Goal: Transaction & Acquisition: Purchase product/service

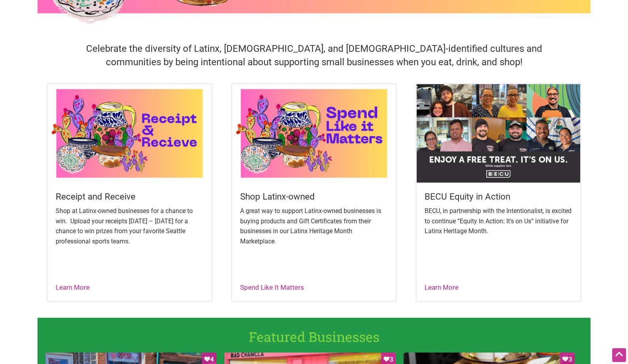
scroll to position [231, 0]
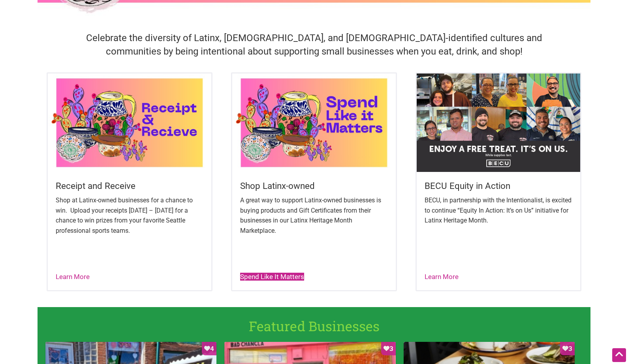
click at [284, 276] on link "Spend Like It Matters" at bounding box center [272, 277] width 64 height 8
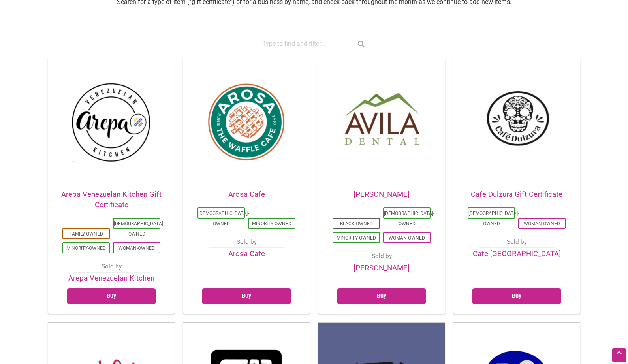
scroll to position [185, 0]
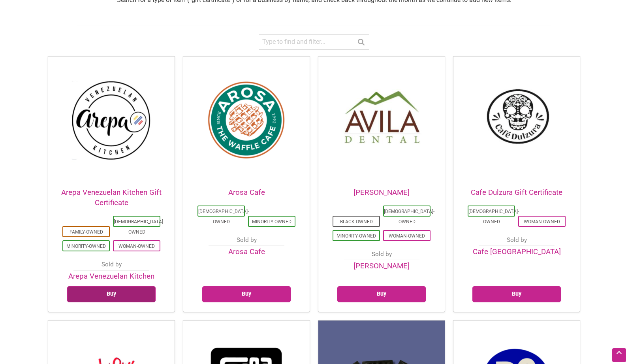
click at [118, 286] on link "Buy" at bounding box center [111, 294] width 88 height 16
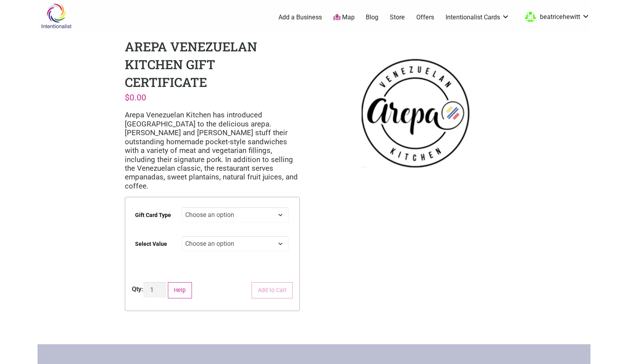
click at [280, 207] on select "Choose an option Digital Physical" at bounding box center [235, 214] width 107 height 15
click at [182, 207] on select "Choose an option Digital Physical" at bounding box center [235, 214] width 107 height 15
select select "Digital"
click at [265, 236] on select "Choose an option $25 $50 $100 $200 $500" at bounding box center [235, 243] width 107 height 15
select select "$25"
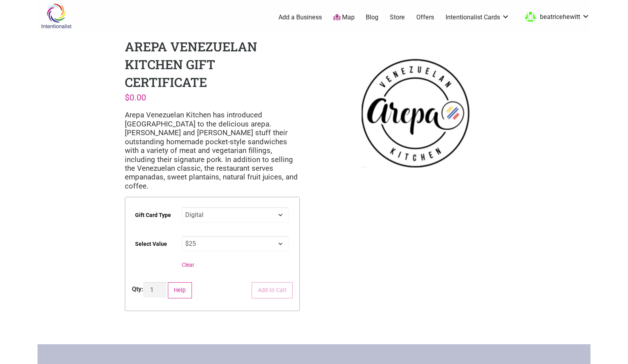
click at [182, 236] on select "Choose an option $25 $50 $100 $200 $500" at bounding box center [235, 243] width 107 height 15
select select "Digital"
select select "$25"
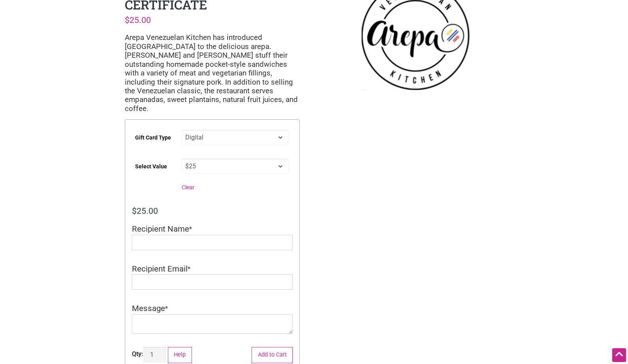
scroll to position [81, 0]
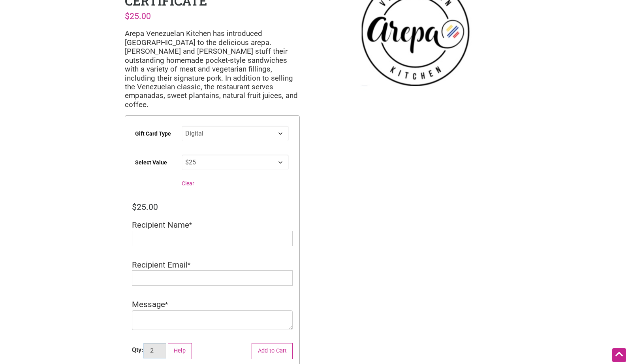
type input "2"
click at [161, 343] on input "2" at bounding box center [154, 350] width 23 height 15
click at [162, 231] on input "Recipient Name" at bounding box center [212, 238] width 161 height 15
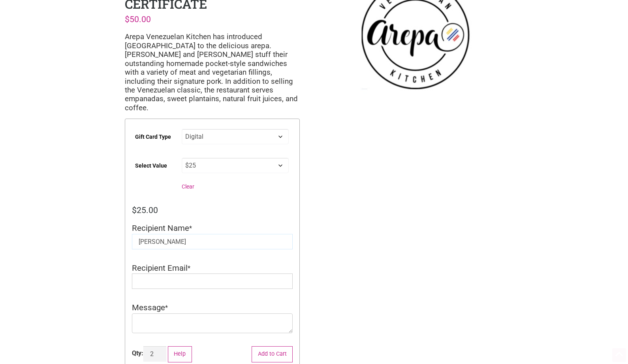
scroll to position [96, 0]
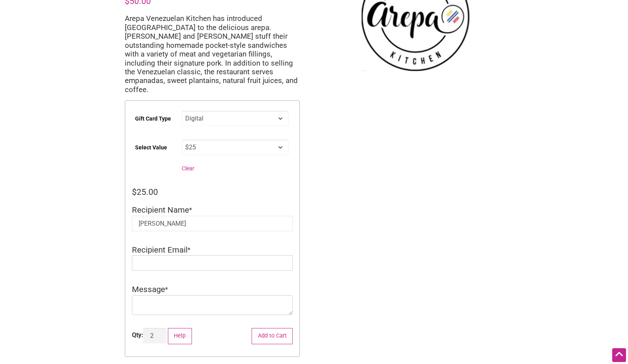
type input "Beatrice Hewitt"
click at [180, 259] on input "Recipient Email" at bounding box center [212, 262] width 161 height 15
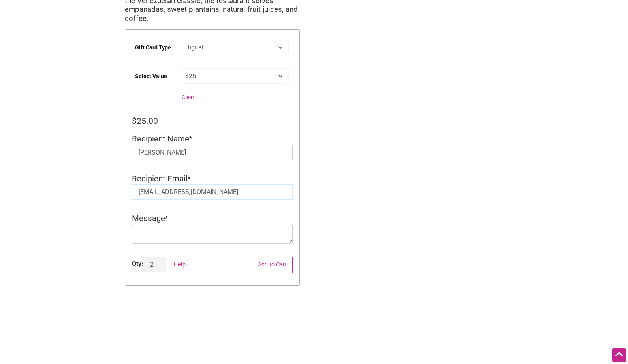
scroll to position [168, 0]
type input "beatricehewitt@gmail.com"
click at [214, 224] on textarea "Message" at bounding box center [212, 233] width 161 height 20
type textarea "Love You"
click at [279, 256] on button "Add to Cart" at bounding box center [272, 264] width 41 height 16
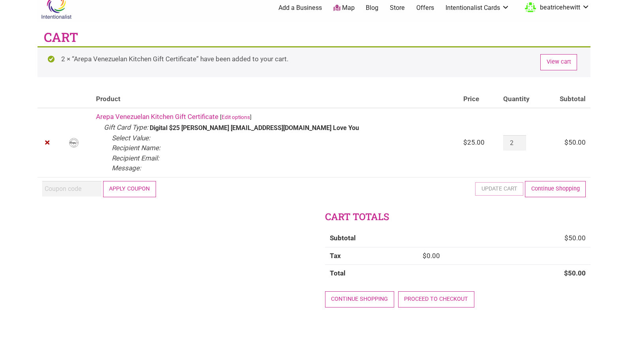
scroll to position [8, 0]
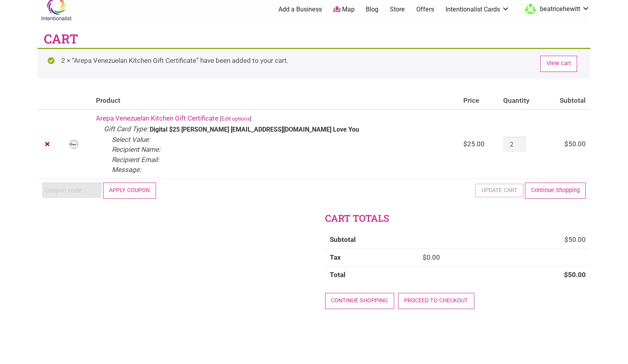
click at [89, 190] on input "Coupon:" at bounding box center [71, 189] width 59 height 15
paste input "2025JUNTOS"
type input "2025JUNTOS"
click at [136, 194] on button "Apply coupon" at bounding box center [129, 190] width 53 height 16
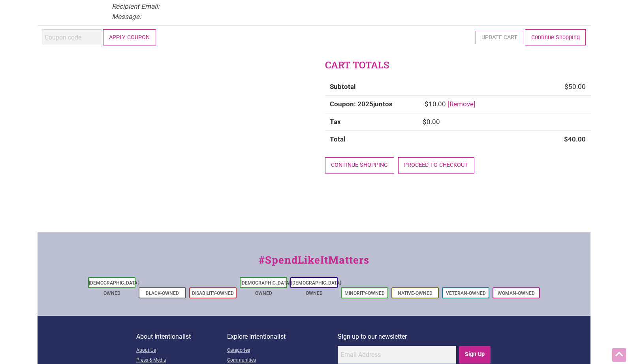
scroll to position [162, 0]
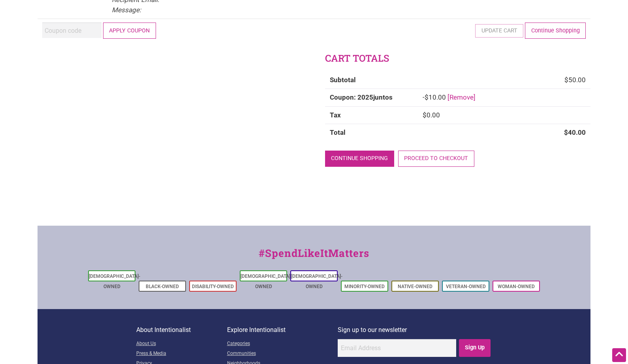
click at [365, 155] on link "Continue shopping" at bounding box center [359, 158] width 69 height 16
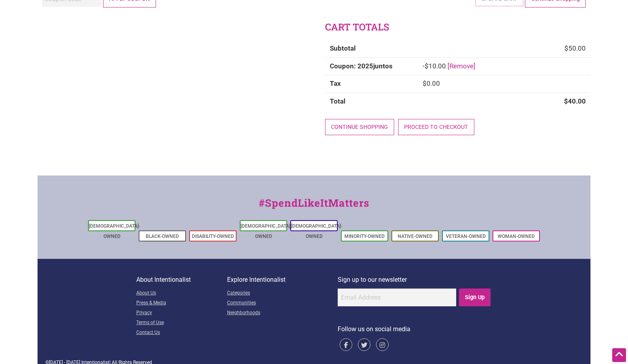
scroll to position [174, 0]
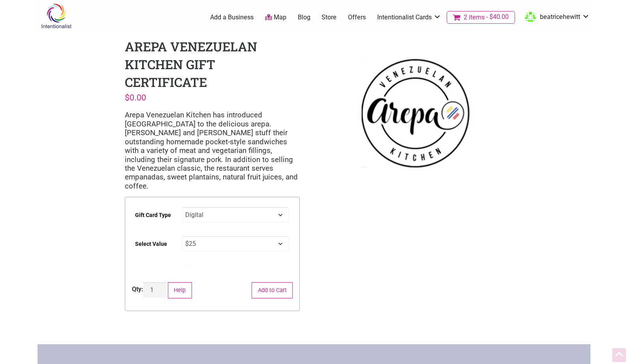
select select "Digital"
select select "$25"
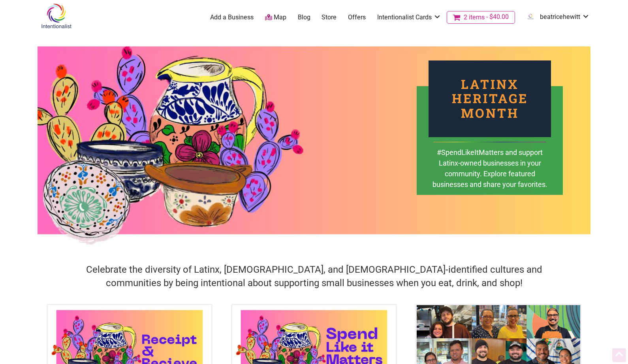
scroll to position [231, 0]
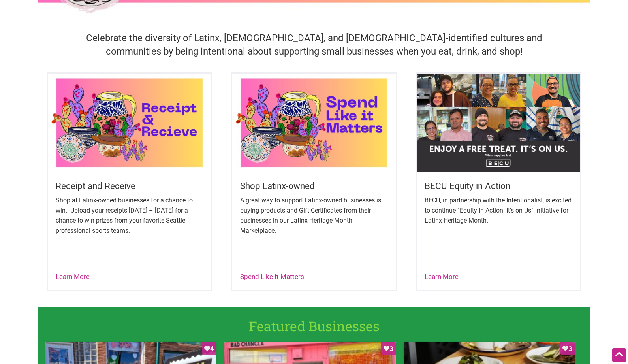
click at [356, 121] on img at bounding box center [314, 122] width 164 height 98
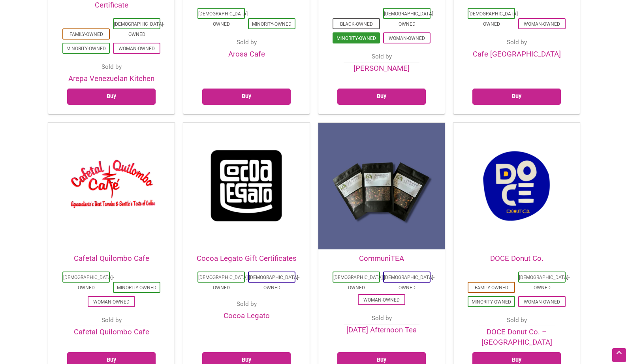
scroll to position [384, 0]
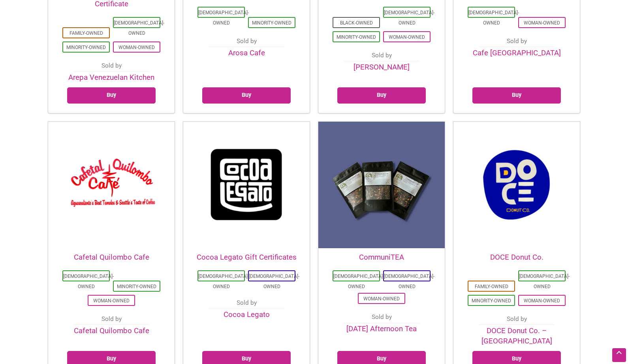
click at [118, 171] on img at bounding box center [111, 185] width 126 height 126
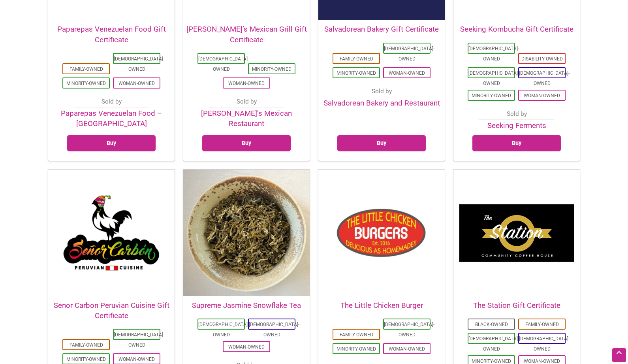
scroll to position [1665, 0]
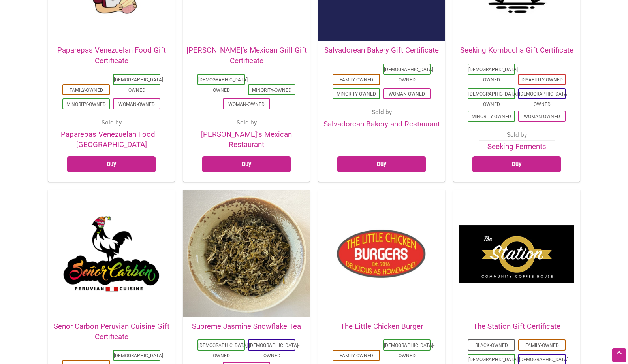
click at [498, 190] on img at bounding box center [516, 253] width 126 height 126
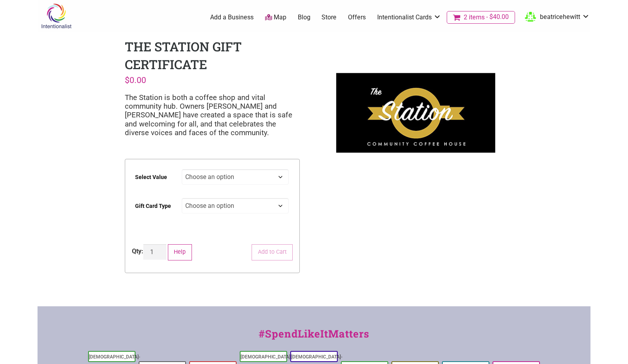
click at [374, 122] on img at bounding box center [415, 112] width 175 height 149
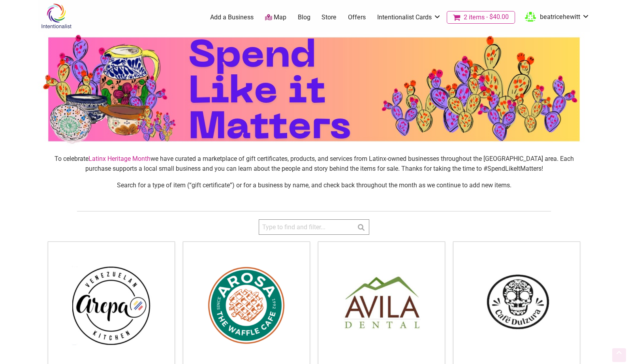
scroll to position [1665, 0]
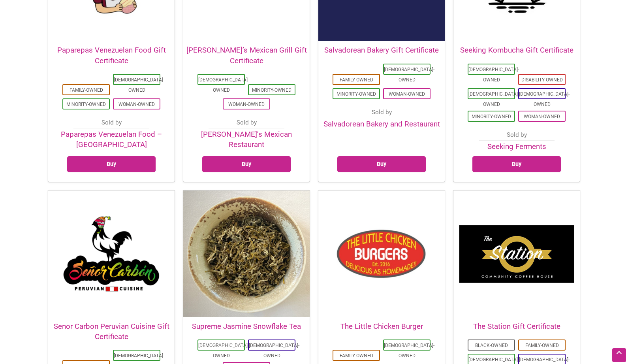
click at [132, 190] on img at bounding box center [111, 253] width 126 height 126
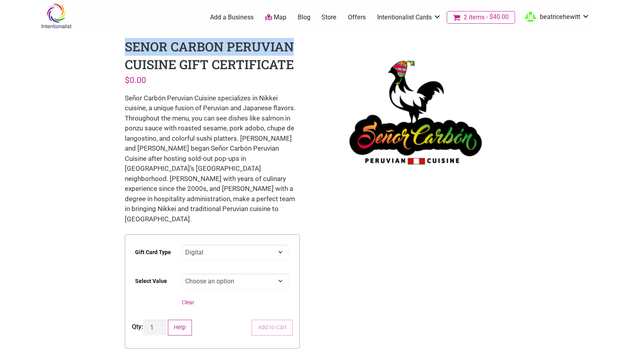
drag, startPoint x: 126, startPoint y: 46, endPoint x: 293, endPoint y: 44, distance: 167.9
click at [293, 44] on h1 "Senor Carbon Peruvian Cuisine Gift Certificate" at bounding box center [209, 55] width 169 height 35
copy h1 "Senor Carbon Peruvian"
click at [280, 273] on select "Choose an option $25 $50 $100 $200 $500" at bounding box center [235, 280] width 107 height 15
click at [182, 273] on select "Choose an option $25 $50 $100 $200 $500" at bounding box center [235, 280] width 107 height 15
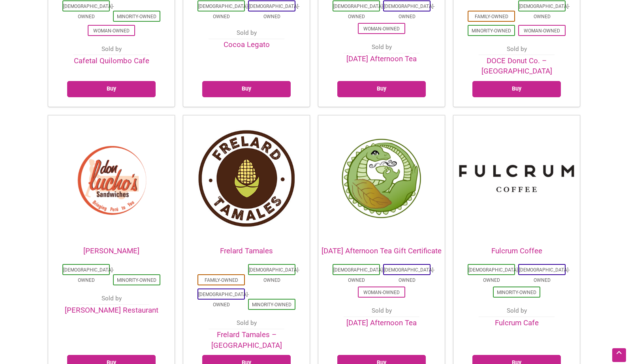
scroll to position [639, 0]
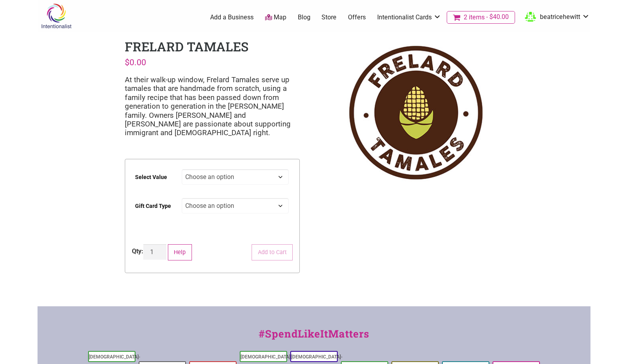
click at [278, 178] on select "Choose an option $25 $50 $100 $200 $500" at bounding box center [235, 176] width 107 height 15
click at [182, 169] on select "Choose an option $25 $50 $100 $200 $500" at bounding box center [235, 176] width 107 height 15
select select "$25"
click at [260, 207] on select "Choose an option Physical" at bounding box center [235, 205] width 107 height 15
select select "Physical"
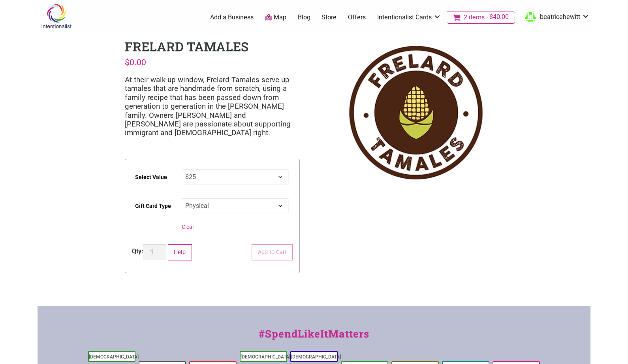
click at [182, 198] on select "Choose an option Physical" at bounding box center [235, 205] width 107 height 15
select select "$25"
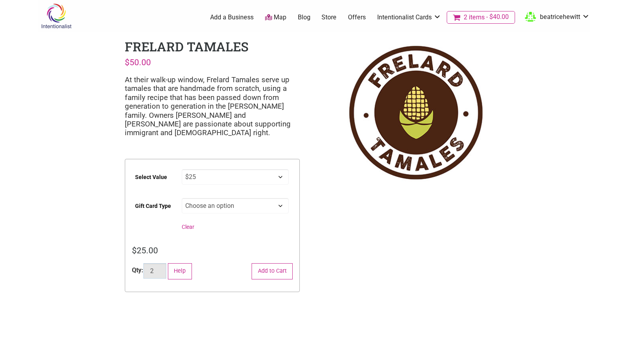
click at [159, 269] on input "2" at bounding box center [154, 270] width 23 height 15
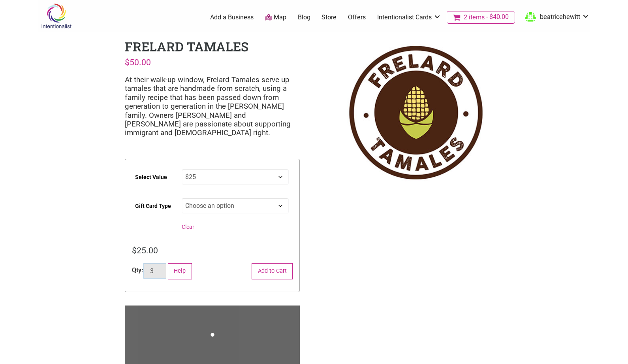
click at [159, 268] on input "3" at bounding box center [154, 270] width 23 height 15
type input "4"
click at [159, 268] on input "4" at bounding box center [154, 270] width 23 height 15
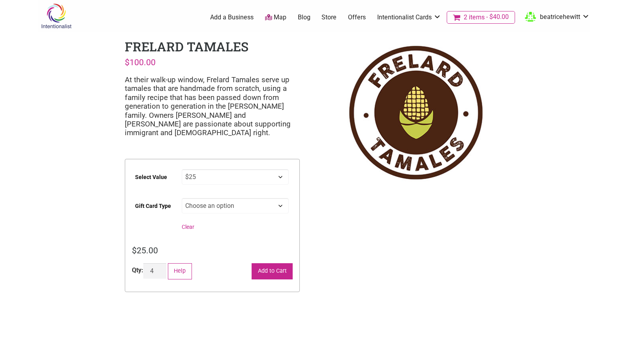
click at [265, 276] on button "Add to Cart" at bounding box center [272, 271] width 41 height 16
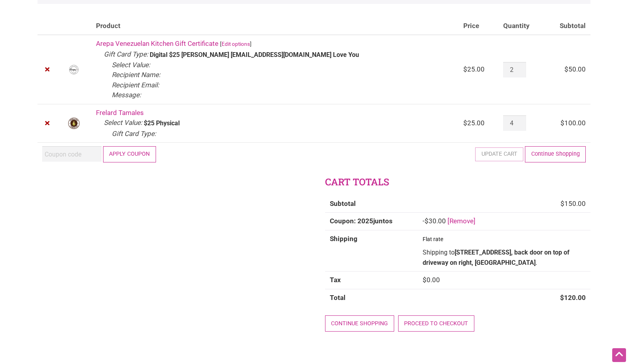
scroll to position [85, 0]
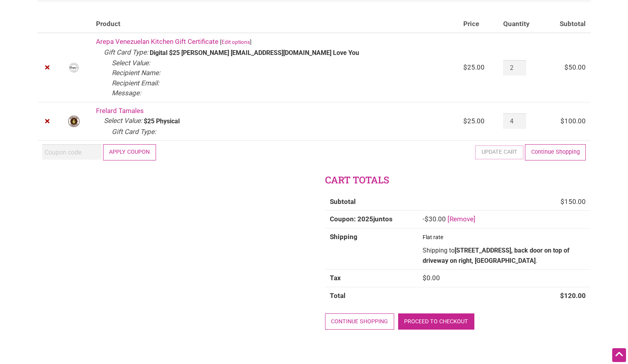
click at [429, 324] on link "Proceed to checkout" at bounding box center [436, 321] width 76 height 16
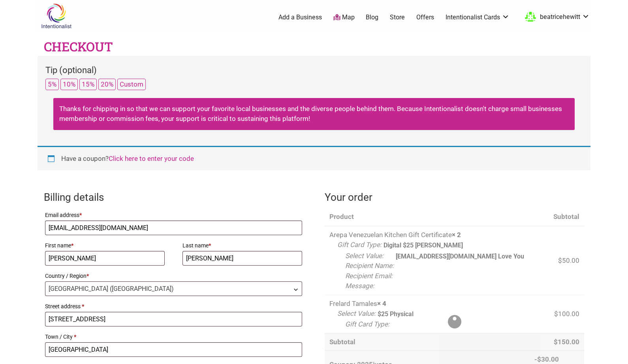
select select "WA"
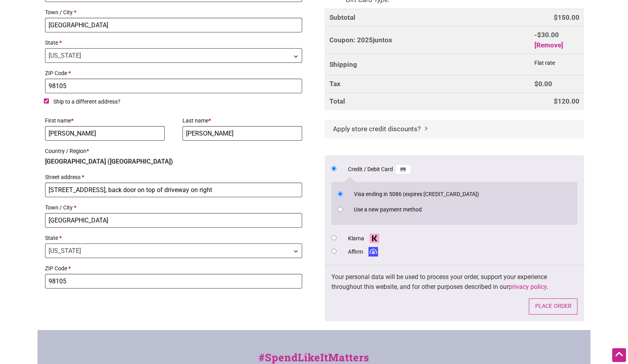
scroll to position [328, 0]
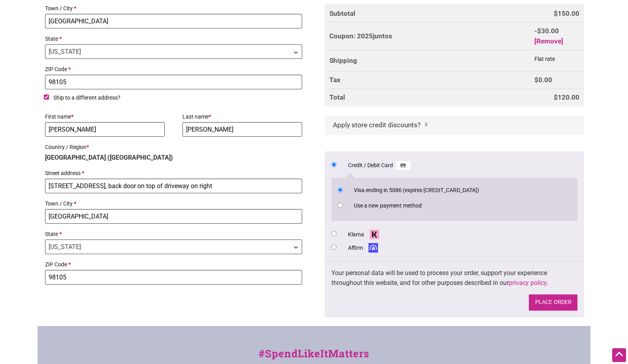
click at [545, 300] on button "Place order" at bounding box center [553, 302] width 49 height 16
